Goal: Task Accomplishment & Management: Use online tool/utility

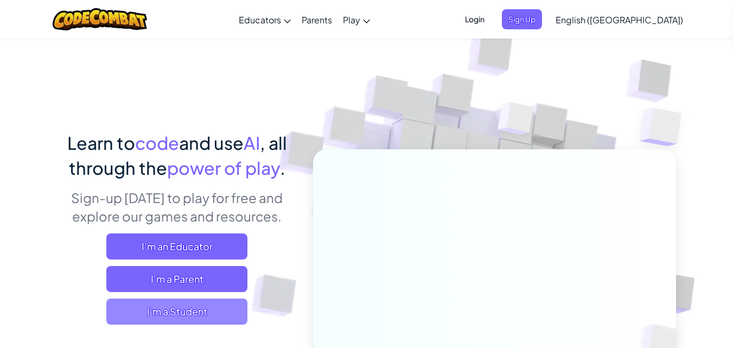
click at [162, 322] on span "I'm a Student" at bounding box center [176, 311] width 141 height 26
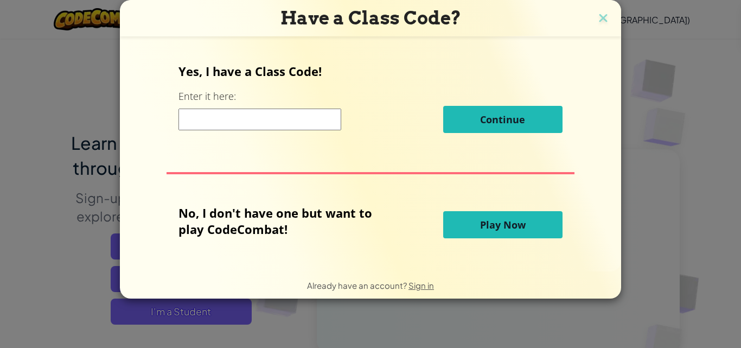
click at [484, 215] on button "Play Now" at bounding box center [502, 224] width 119 height 27
